Goal: Information Seeking & Learning: Learn about a topic

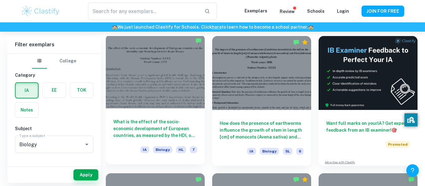
scroll to position [174, 0]
click at [159, 120] on h6 "What is the effect of the socio-economic development of European countries, as …" at bounding box center [155, 129] width 84 height 21
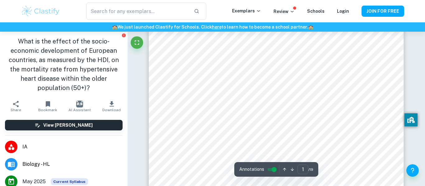
scroll to position [152, 0]
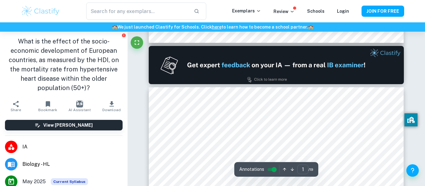
type input "2"
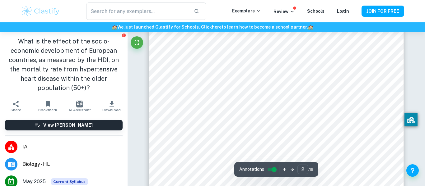
scroll to position [434, 0]
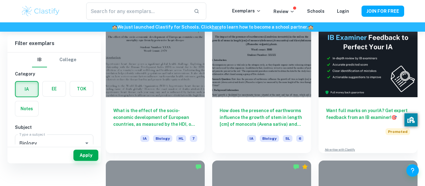
scroll to position [190, 0]
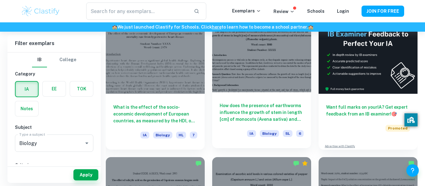
click at [268, 111] on h6 "How does the presence of earthworms influence the growth of stem in length [cm]…" at bounding box center [262, 112] width 84 height 21
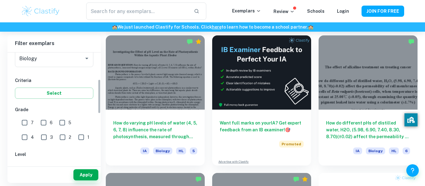
scroll to position [87, 0]
click at [45, 124] on input "6" at bounding box center [43, 121] width 12 height 12
checkbox input "true"
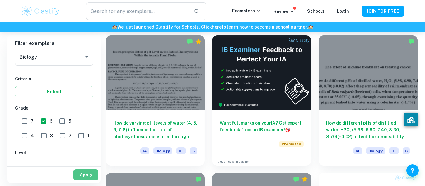
click at [88, 171] on button "Apply" at bounding box center [85, 175] width 25 height 11
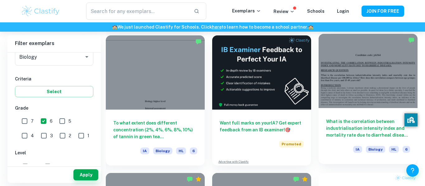
click at [355, 131] on h6 "What is the correlation between industrialisation intensity index and mortality…" at bounding box center [368, 128] width 84 height 21
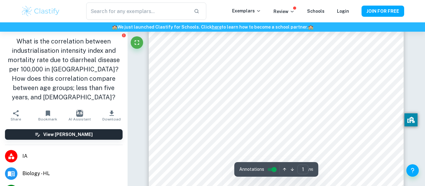
scroll to position [185, 0]
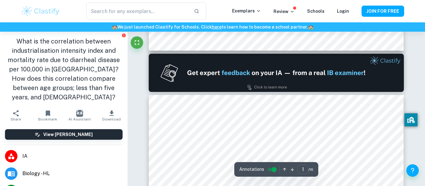
type input "2"
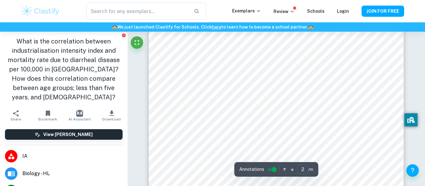
scroll to position [436, 0]
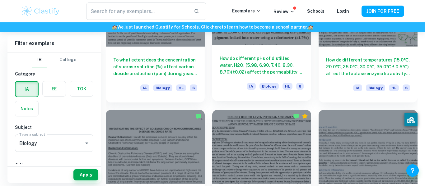
scroll to position [653, 0]
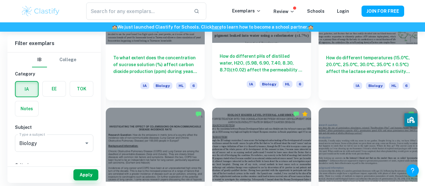
click at [257, 46] on div "How do different pHs of distilled water, H2O, (5.98, 6.90, 7.40, 8.30, 8.70)(±0…" at bounding box center [261, 71] width 99 height 56
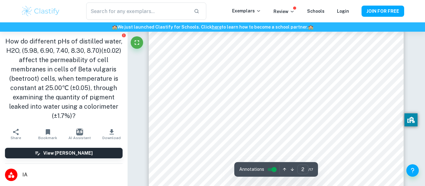
scroll to position [385, 0]
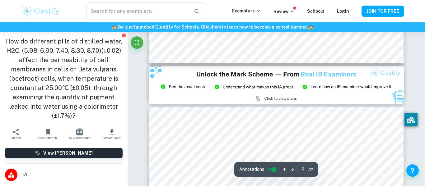
type input "3"
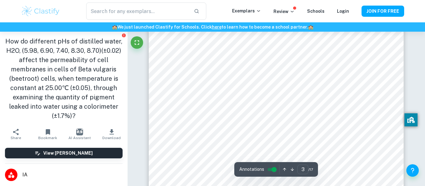
scroll to position [819, 0]
